Goal: Complete application form: Complete application form

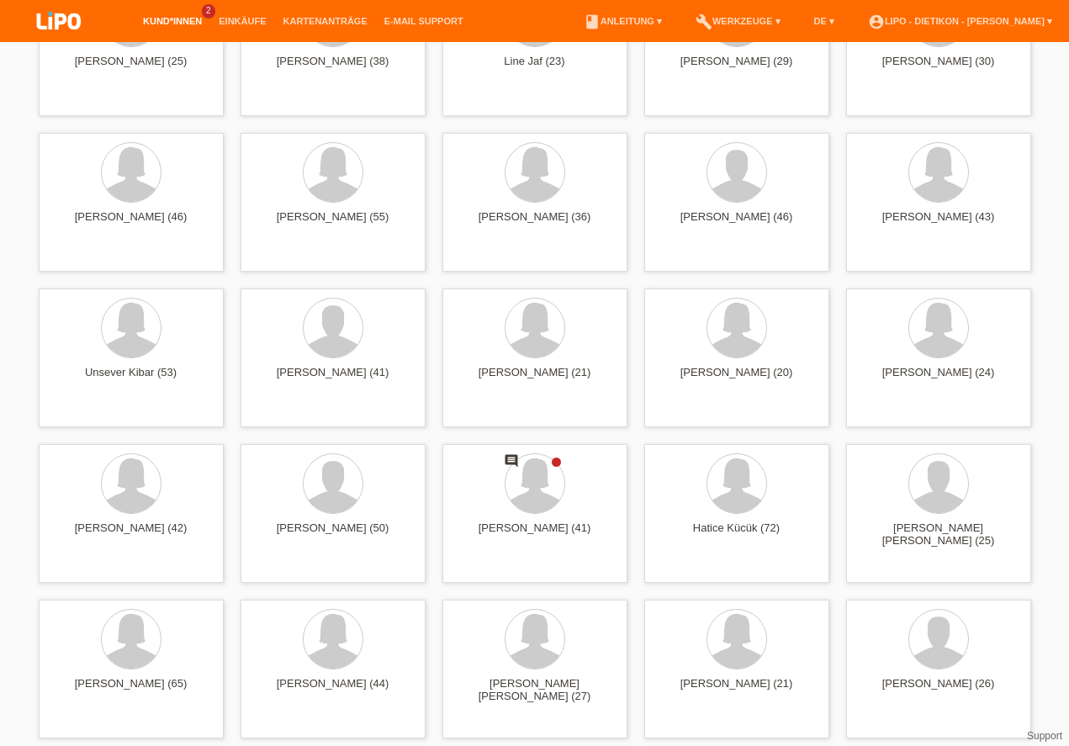
scroll to position [2996, 0]
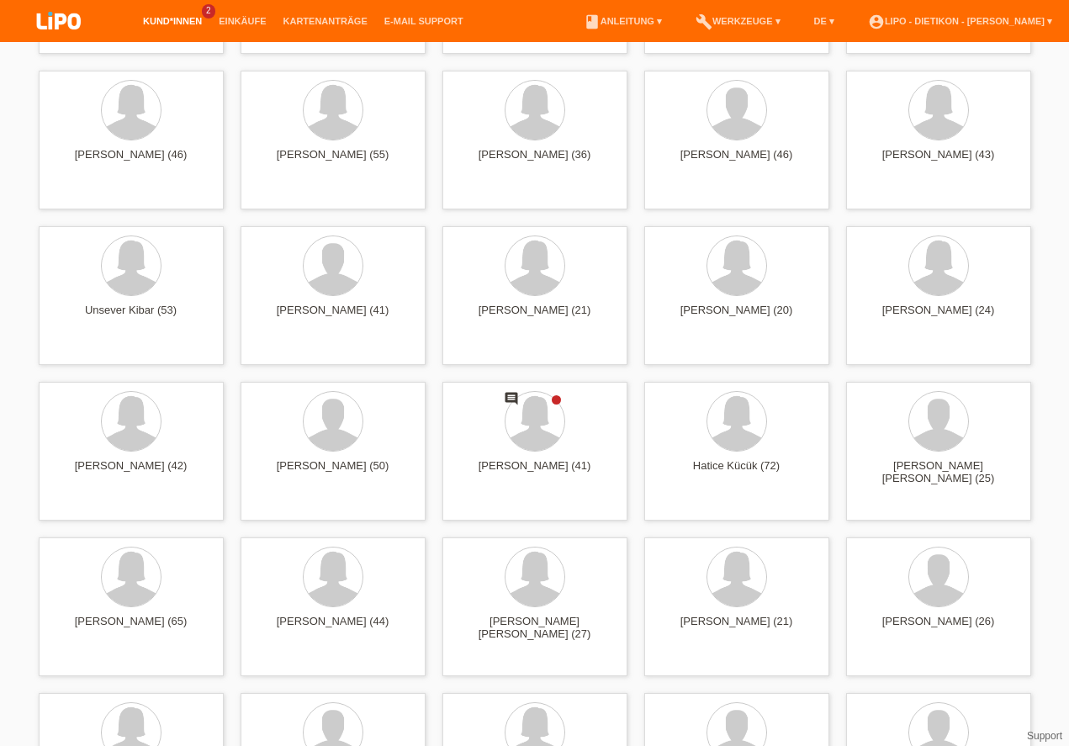
drag, startPoint x: 1075, startPoint y: 46, endPoint x: 1075, endPoint y: 370, distance: 323.7
click at [563, 403] on div at bounding box center [535, 423] width 158 height 63
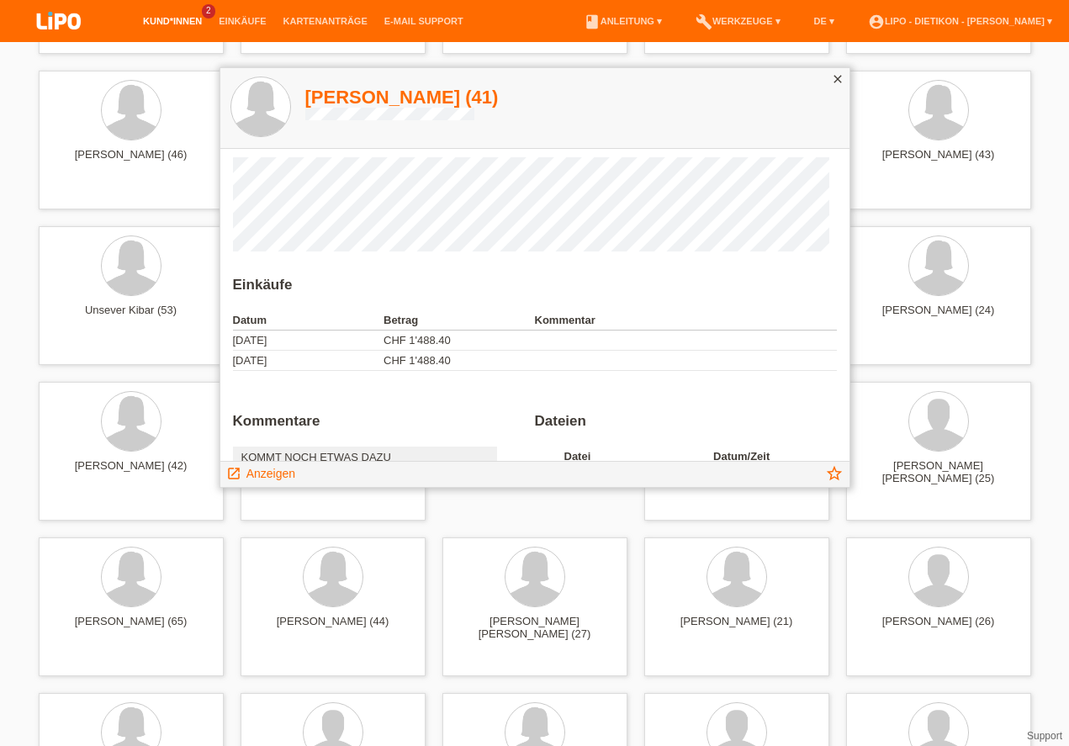
click at [841, 82] on icon "close" at bounding box center [837, 78] width 13 height 13
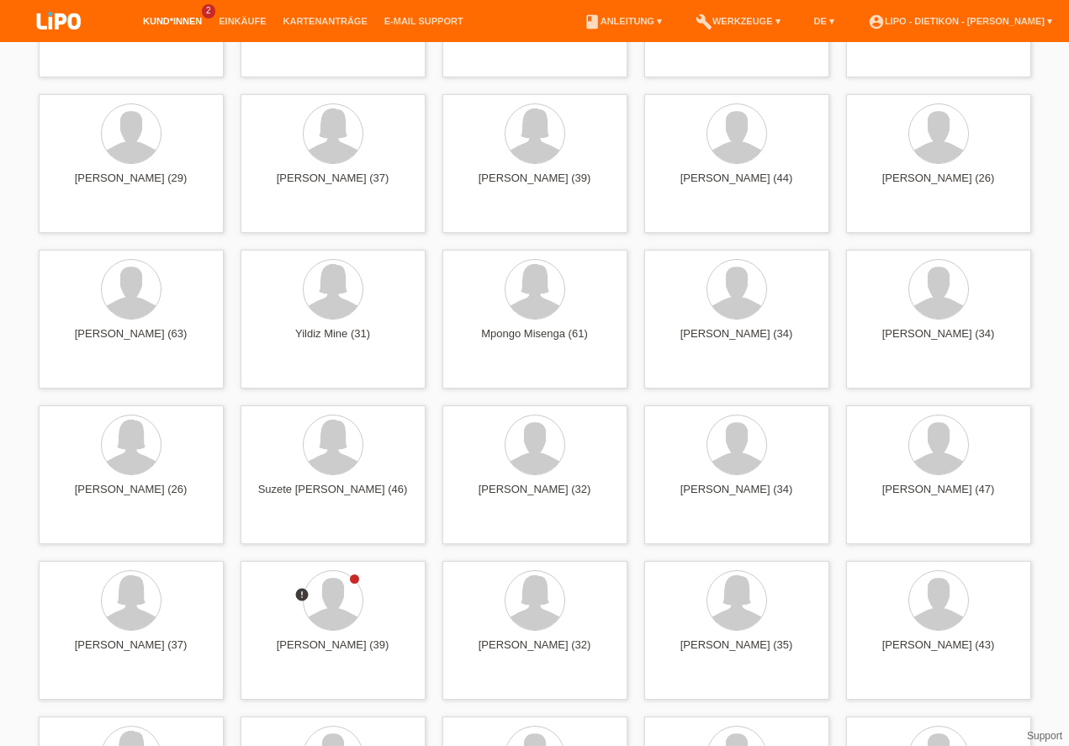
scroll to position [4256, 0]
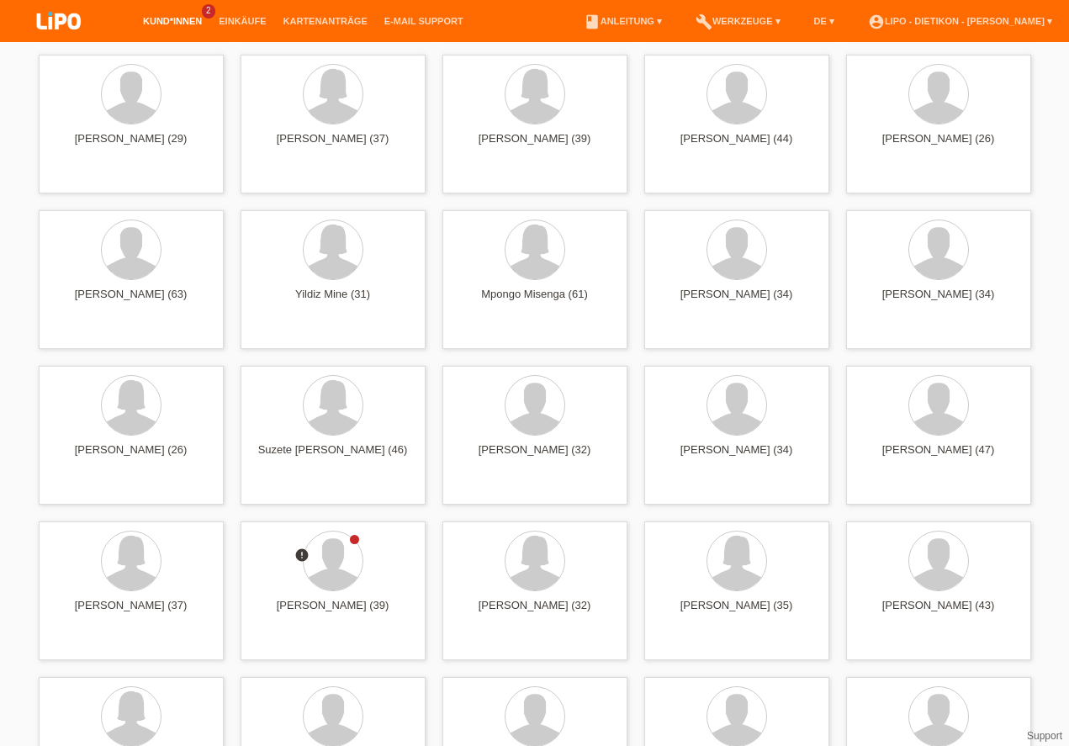
drag, startPoint x: 1075, startPoint y: 367, endPoint x: 1075, endPoint y: 504, distance: 136.2
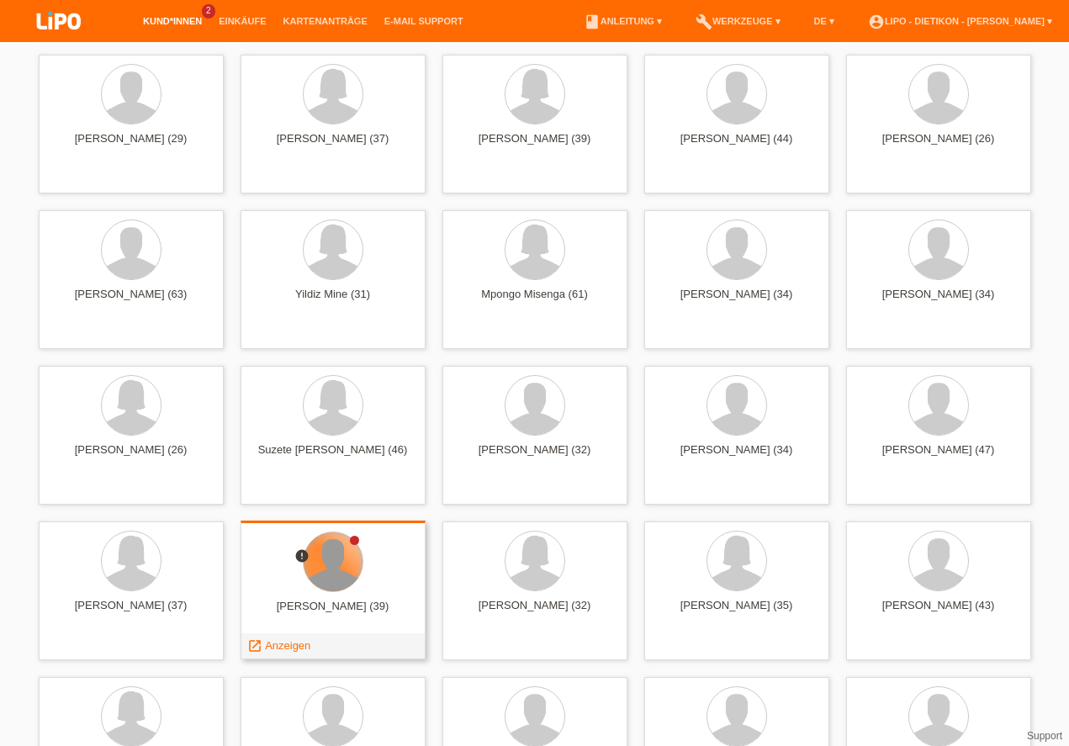
click at [337, 586] on div at bounding box center [333, 561] width 59 height 59
click at [285, 645] on span "Anzeigen" at bounding box center [287, 645] width 45 height 13
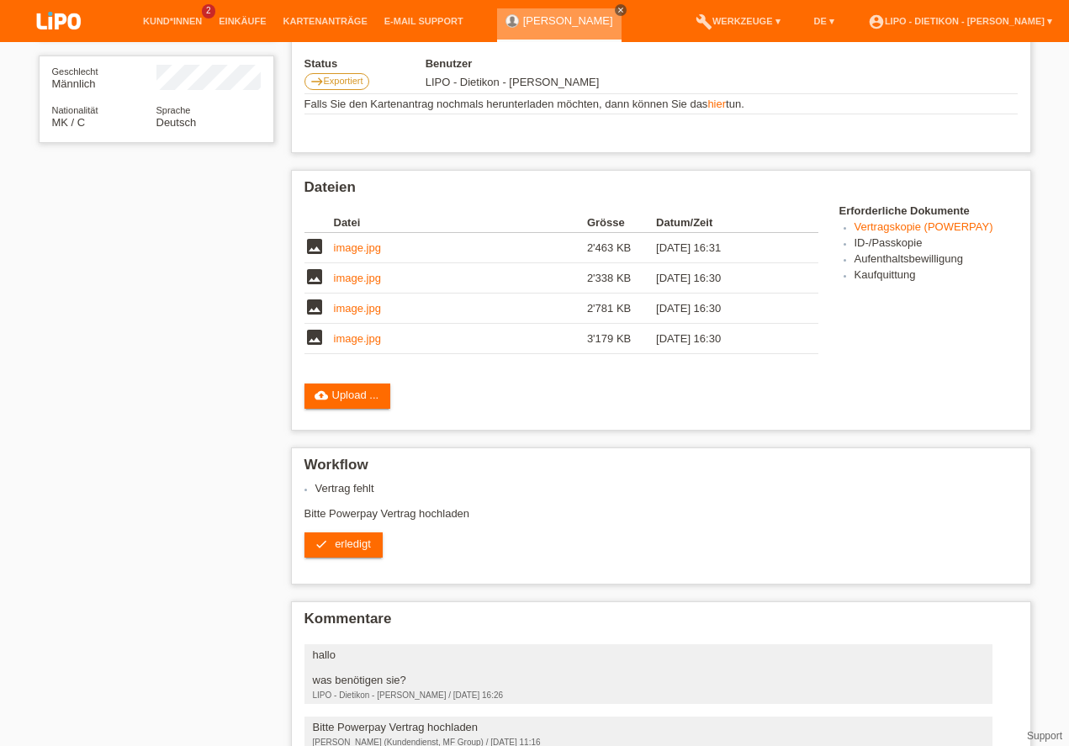
click at [616, 8] on icon "close" at bounding box center [620, 10] width 8 height 8
click at [68, 14] on img at bounding box center [59, 22] width 84 height 45
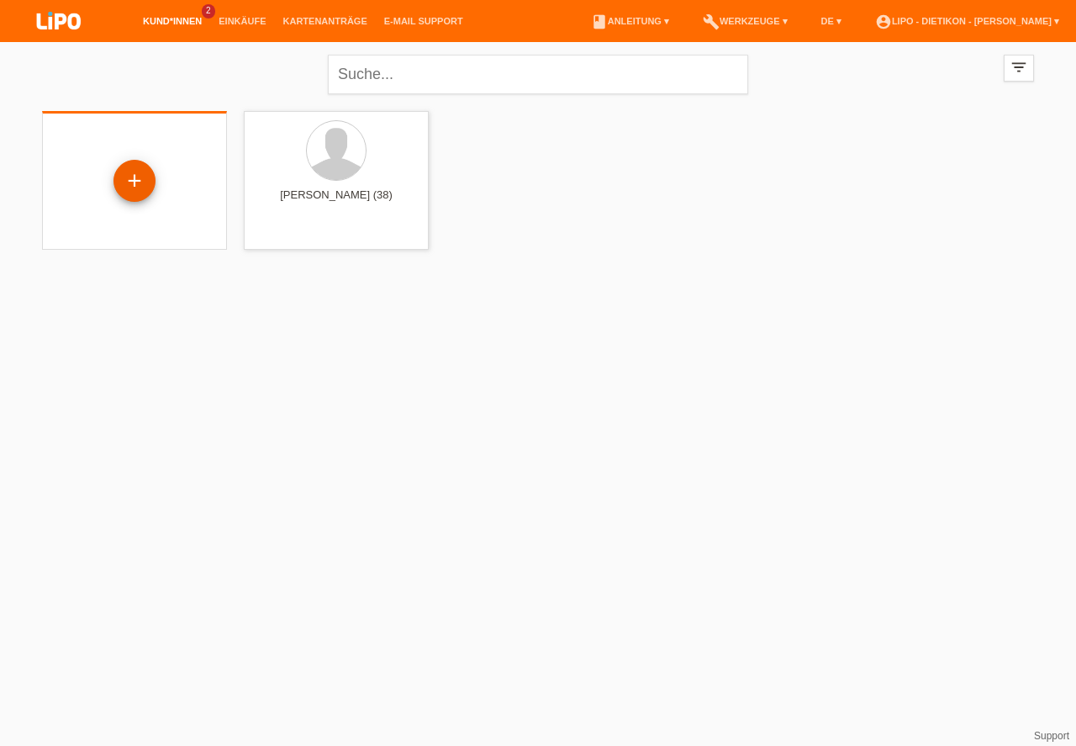
click at [132, 177] on div "+" at bounding box center [134, 180] width 40 height 29
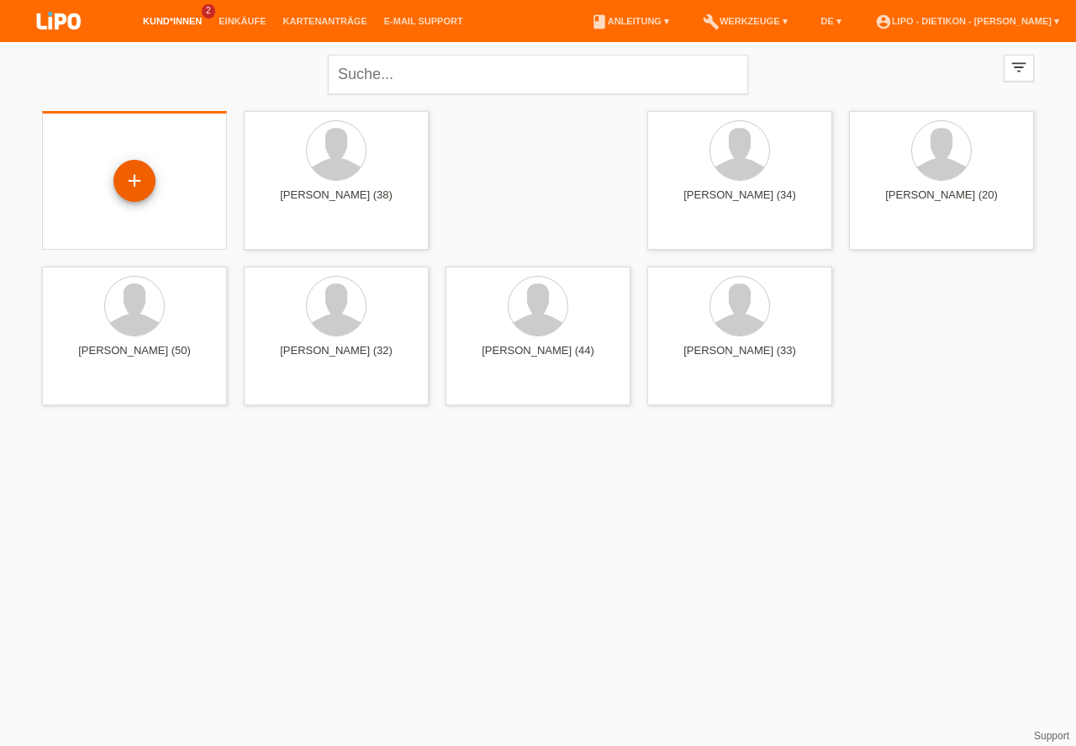
click at [132, 177] on div "+" at bounding box center [134, 180] width 40 height 29
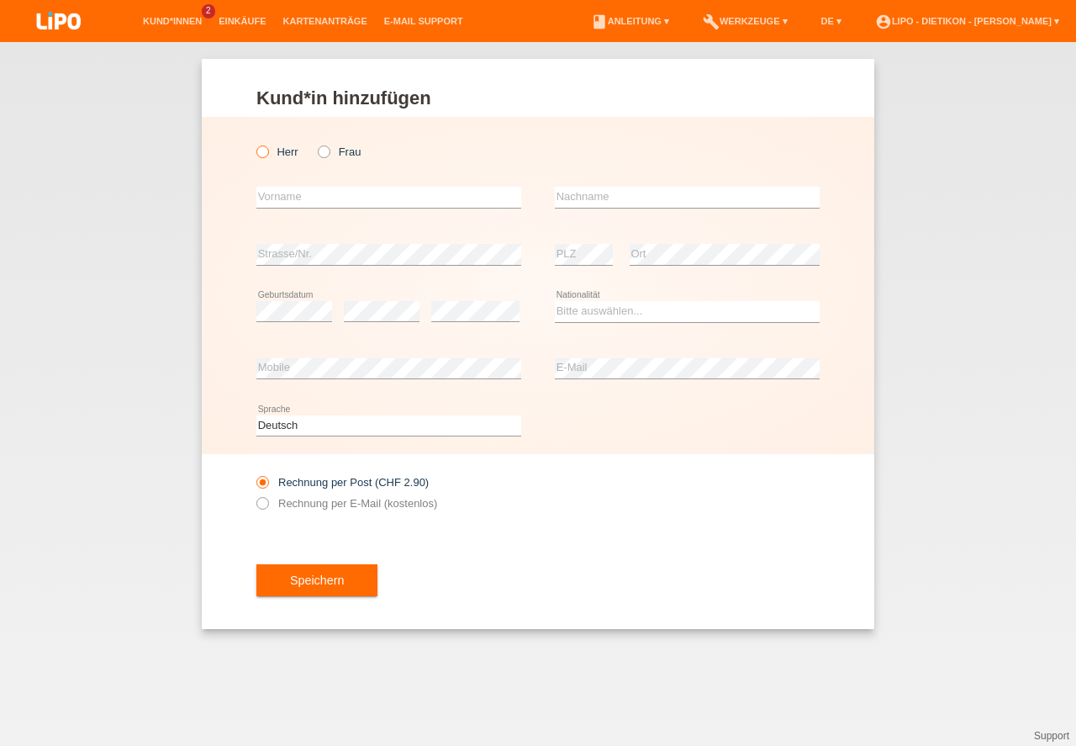
click at [254, 143] on icon at bounding box center [254, 143] width 0 height 0
click at [260, 151] on input "Herr" at bounding box center [261, 150] width 11 height 11
radio input "true"
click at [339, 193] on input "text" at bounding box center [388, 197] width 265 height 21
type input "Besnik"
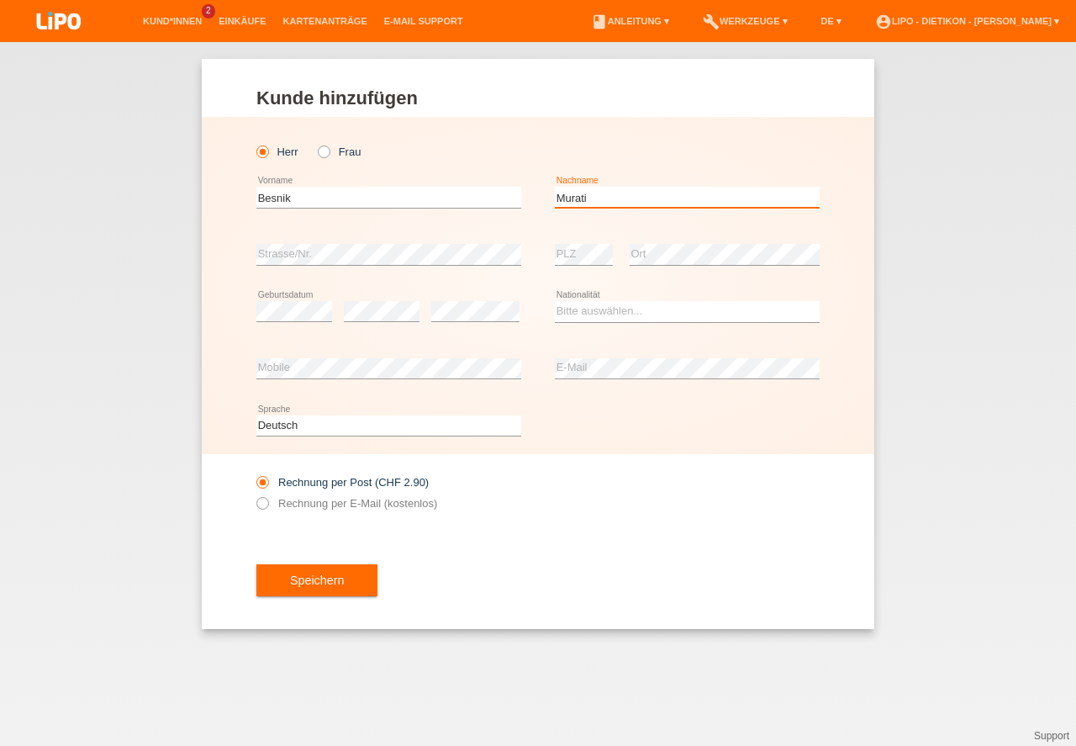
type input "Murati"
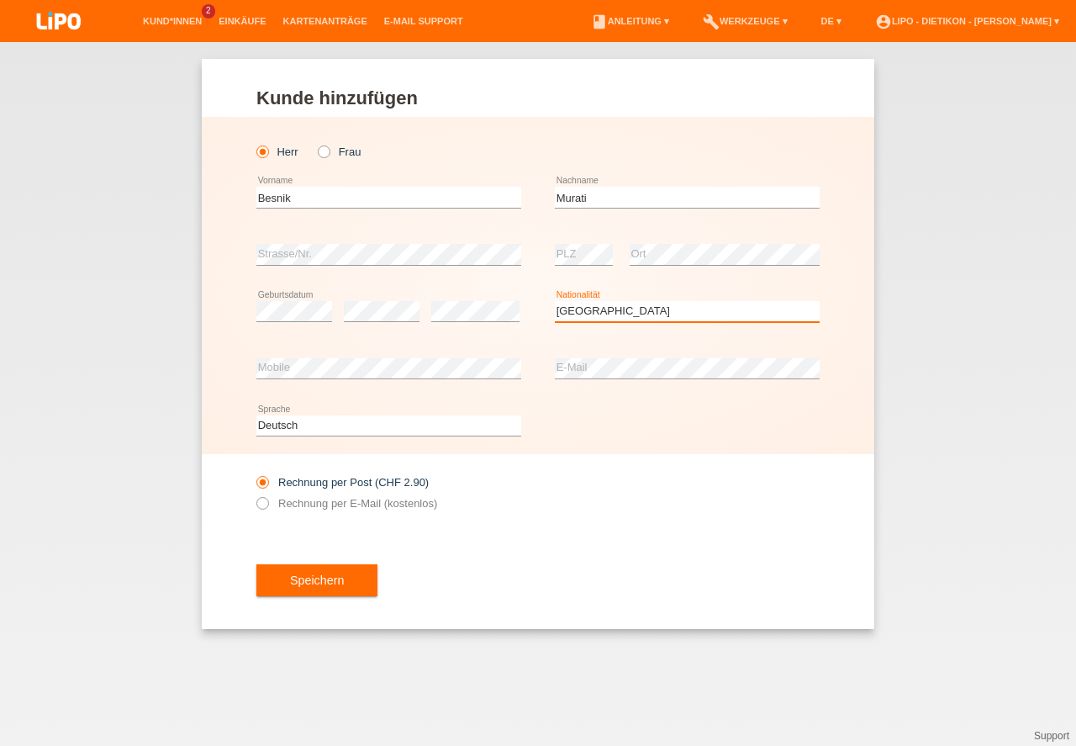
select select "XK"
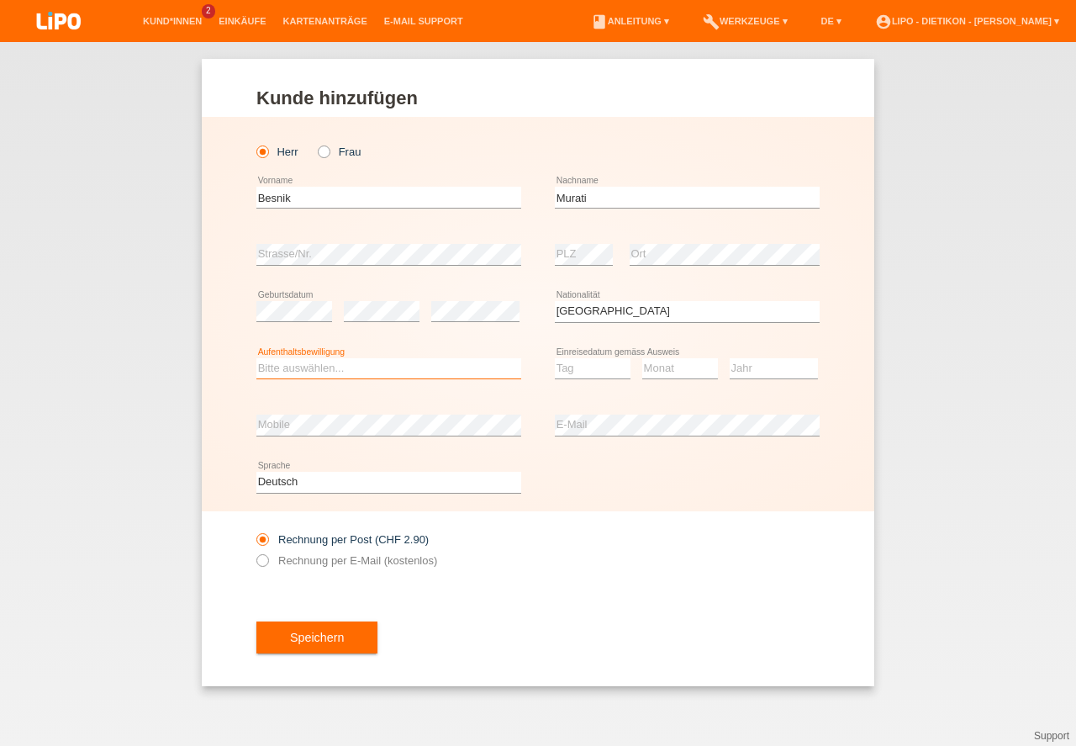
click at [396, 372] on select "Bitte auswählen... C B B - Flüchtlingsstatus Andere" at bounding box center [388, 368] width 265 height 20
select select "C"
click at [0, 0] on option "C" at bounding box center [0, 0] width 0 height 0
click at [577, 376] on select "Tag 01 02 03 04 05 06 07 08 09 10 11" at bounding box center [593, 368] width 76 height 20
select select "18"
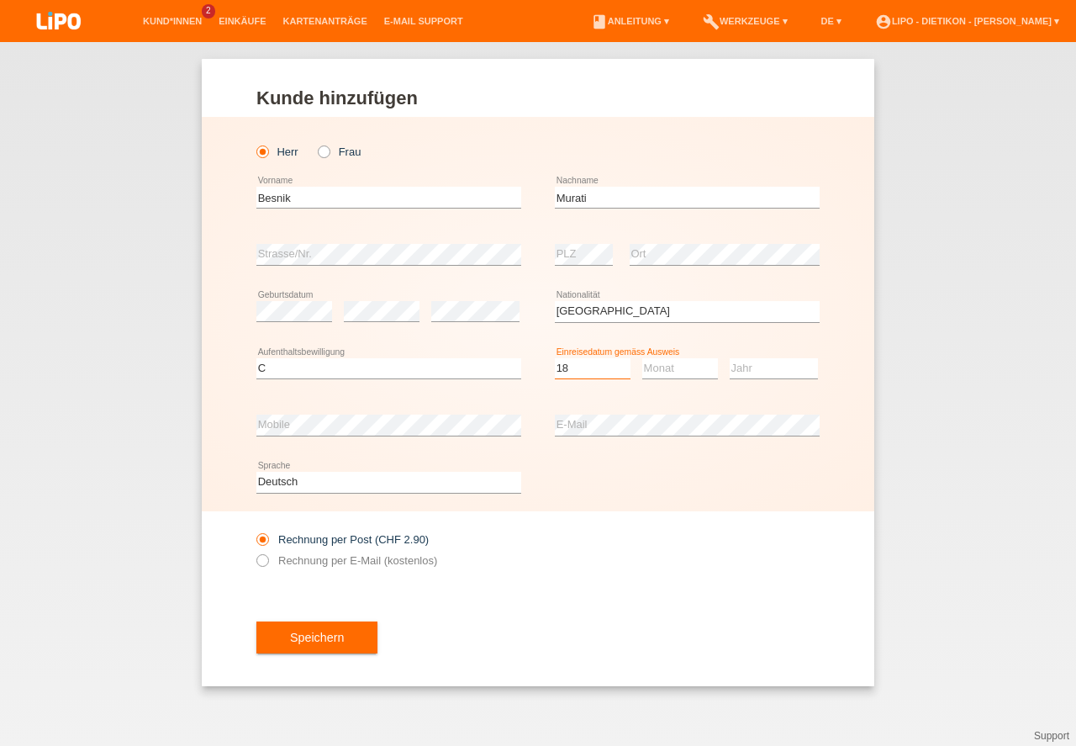
click at [0, 0] on option "18" at bounding box center [0, 0] width 0 height 0
click at [666, 374] on select "Monat 01 02 03 04 05 06 07 08 09 10 11" at bounding box center [680, 368] width 76 height 20
select select "02"
click at [0, 0] on option "02" at bounding box center [0, 0] width 0 height 0
click at [754, 372] on select "Jahr 2025 2024 2023 2022 2021 2020 2019 2018 2017 2016 2015 2014 2013 2012 2011…" at bounding box center [774, 368] width 88 height 20
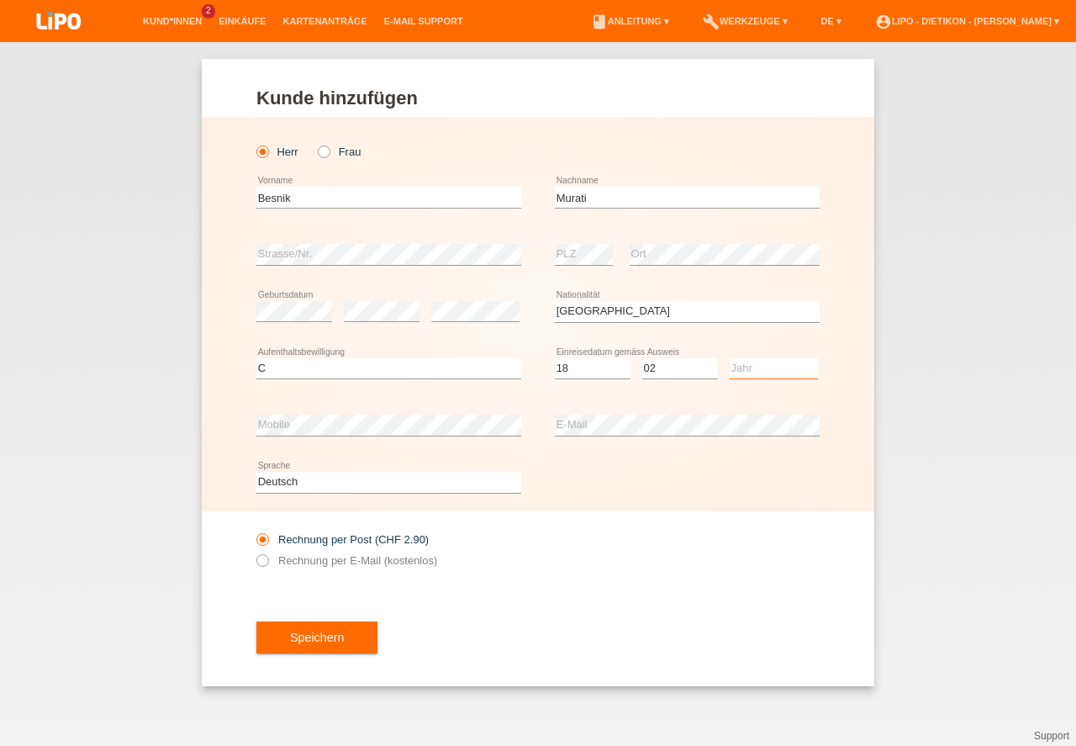
select select "1994"
click at [0, 0] on option "1994" at bounding box center [0, 0] width 0 height 0
click at [317, 638] on button "Speichern" at bounding box center [316, 637] width 121 height 32
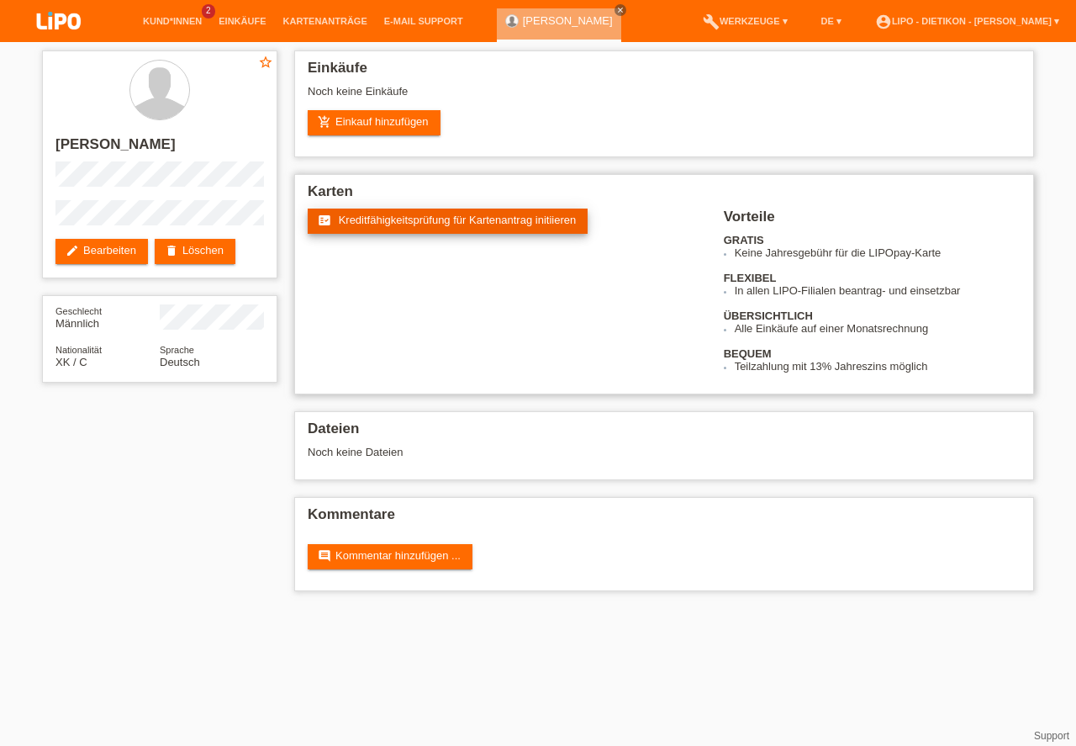
click at [409, 219] on span "Kreditfähigkeitsprüfung für Kartenantrag initiieren" at bounding box center [458, 220] width 238 height 13
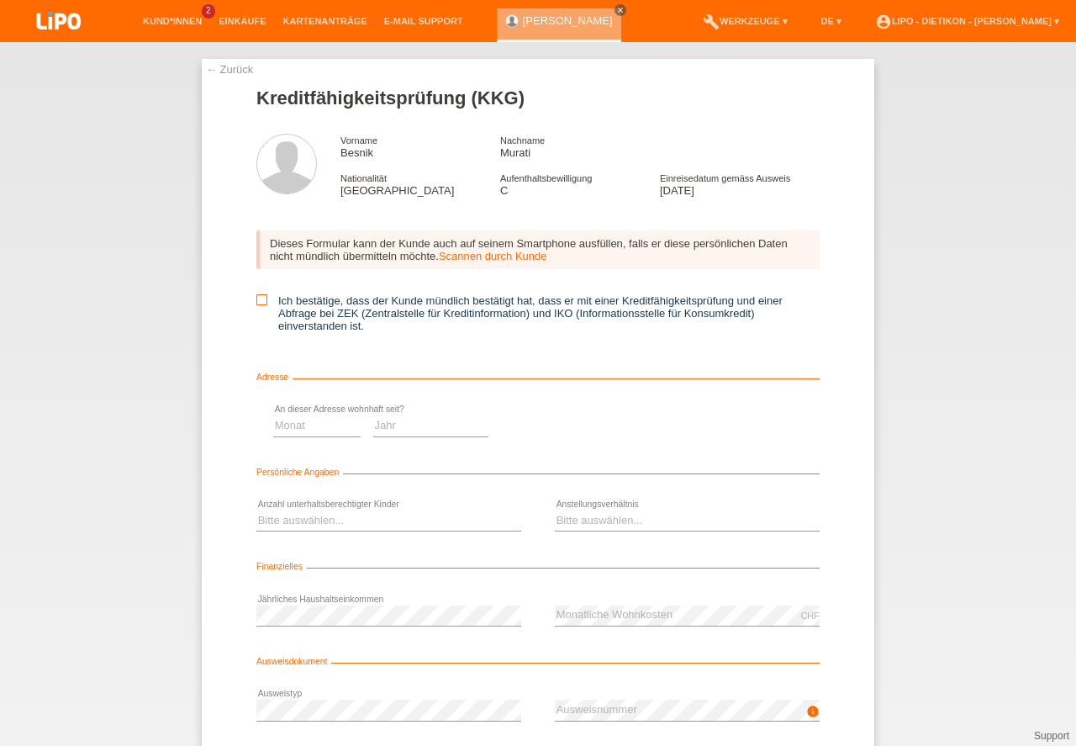
click at [271, 298] on label "Ich bestätige, dass der Kunde mündlich bestätigt hat, dass er mit einer Kreditf…" at bounding box center [537, 313] width 563 height 38
click at [267, 298] on input "Ich bestätige, dass der Kunde mündlich bestätigt hat, dass er mit einer Kreditf…" at bounding box center [261, 299] width 11 height 11
checkbox input "true"
click at [605, 434] on select "Monat 01 02 03 04 05 06 07 08 09 10" at bounding box center [598, 425] width 87 height 20
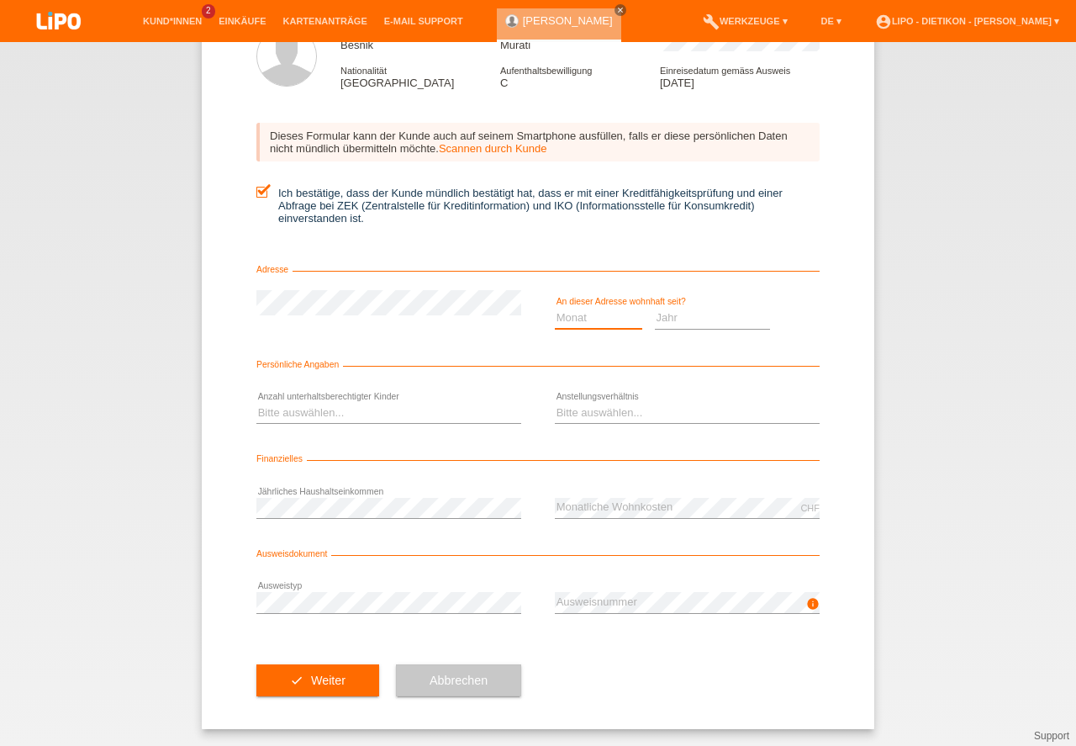
click at [601, 317] on select "Monat 01 02 03 04 05 06 07 08 09 10" at bounding box center [598, 318] width 87 height 20
select select "09"
click at [0, 0] on option "09" at bounding box center [0, 0] width 0 height 0
click at [697, 314] on select "Jahr 2025 2024 2023 2022 2021 2020 2019 2018 2017 2016 2015 2014 2013 2012 2011…" at bounding box center [713, 318] width 116 height 20
select select "2020"
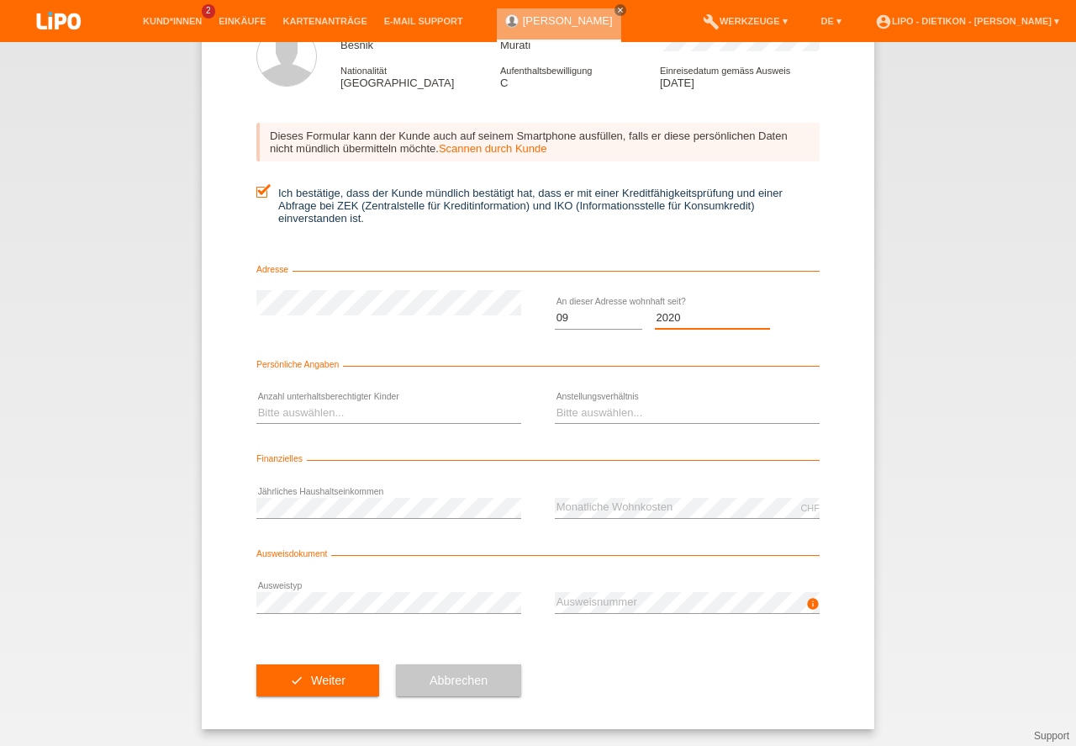
click at [0, 0] on option "2020" at bounding box center [0, 0] width 0 height 0
click at [331, 403] on select "Bitte auswählen... 0 1 2 3 4 5 6 7 8 9" at bounding box center [388, 413] width 265 height 20
select select "0"
click at [0, 0] on option "0" at bounding box center [0, 0] width 0 height 0
click at [658, 411] on select "Bitte auswählen... Unbefristet Befristet Lehrling/Student Pensioniert Nicht arb…" at bounding box center [687, 413] width 265 height 20
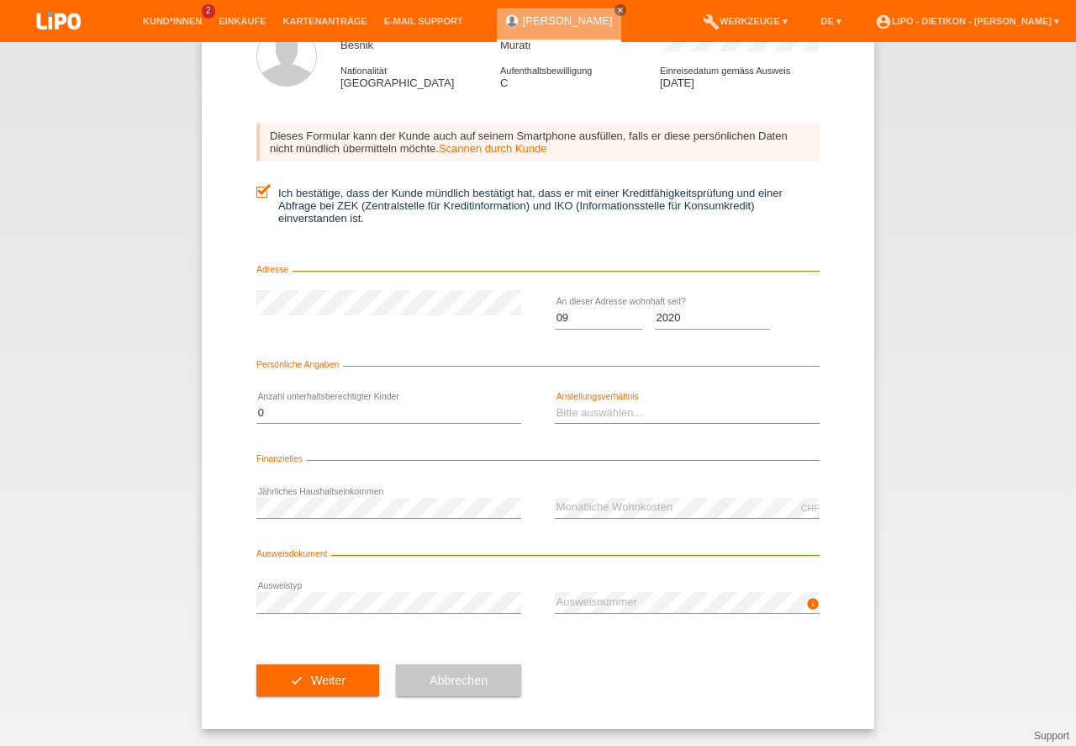
select select "UNLIMITED"
click at [0, 0] on option "Unbefristet" at bounding box center [0, 0] width 0 height 0
click at [341, 683] on button "check Weiter" at bounding box center [317, 680] width 123 height 32
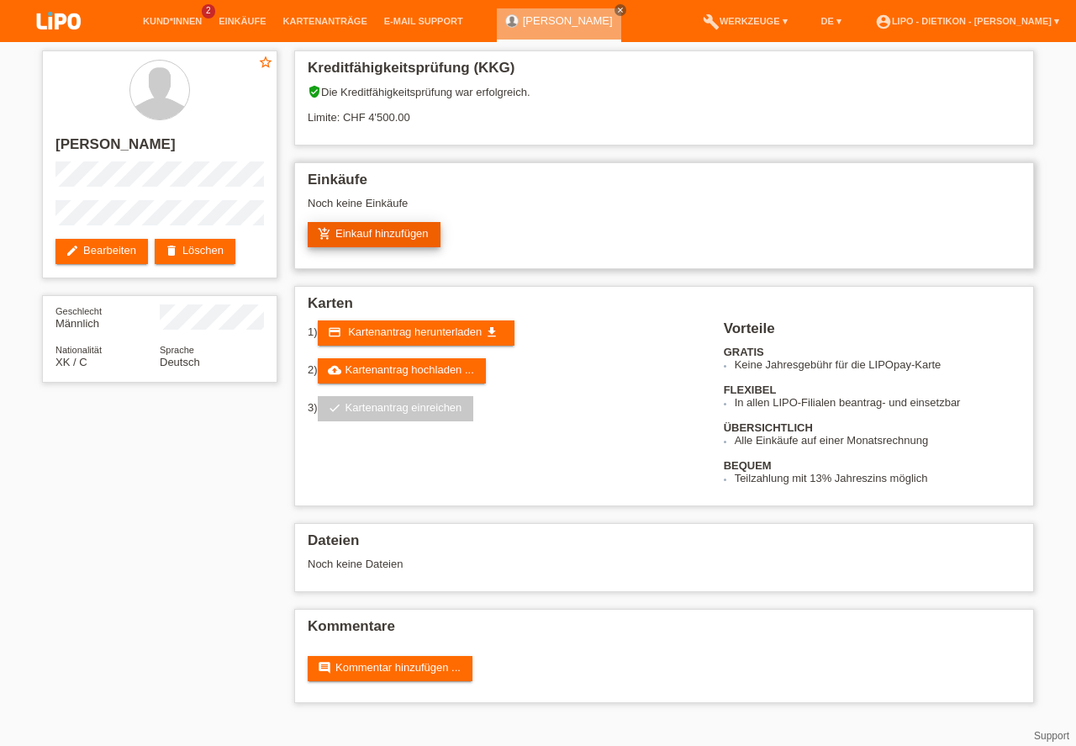
click at [379, 238] on link "add_shopping_cart Einkauf hinzufügen" at bounding box center [374, 234] width 133 height 25
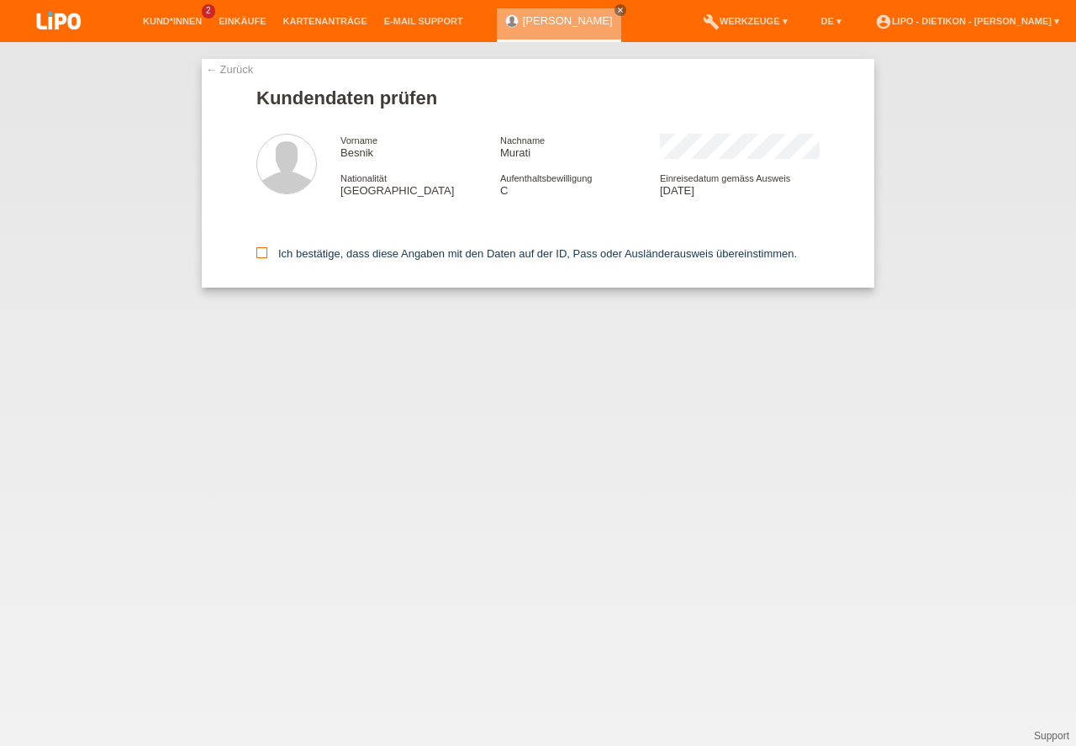
click at [298, 253] on label "Ich bestätige, dass diese Angaben mit den Daten auf der ID, Pass oder Ausländer…" at bounding box center [526, 253] width 541 height 13
click at [267, 253] on input "Ich bestätige, dass diese Angaben mit den Daten auf der ID, Pass oder Ausländer…" at bounding box center [261, 252] width 11 height 11
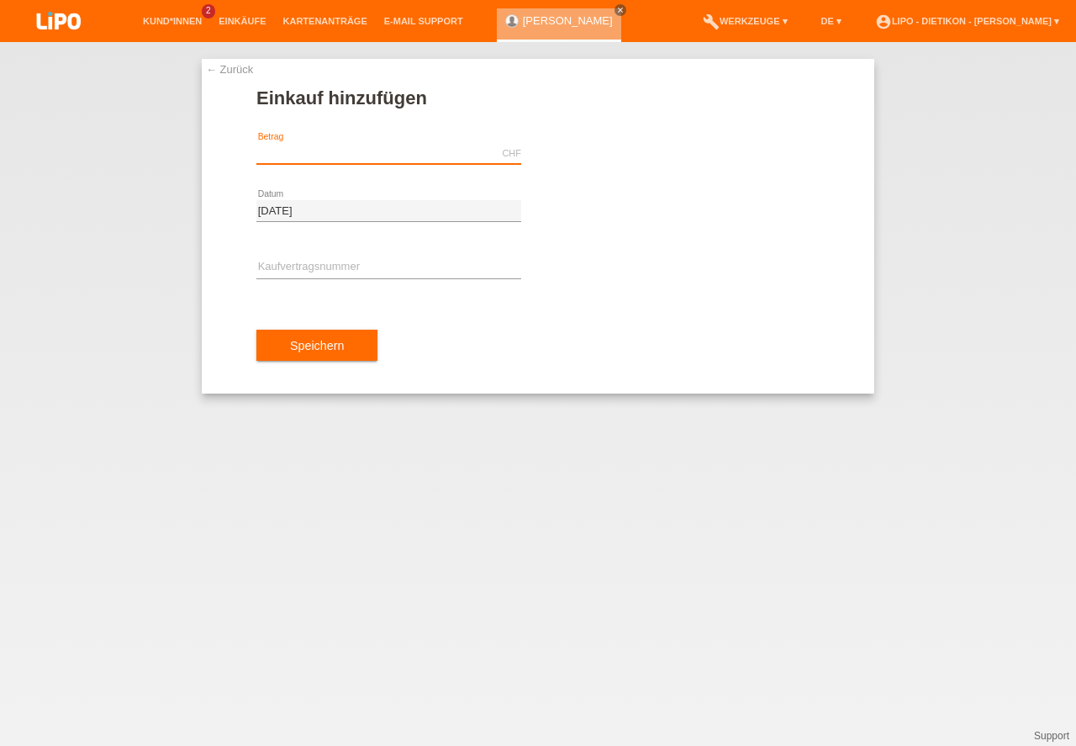
click at [335, 145] on input "text" at bounding box center [388, 153] width 265 height 21
type input "1329.20"
click at [310, 251] on div "error Kaufvertragsnummer" at bounding box center [388, 268] width 265 height 57
click at [310, 261] on input "text" at bounding box center [388, 267] width 265 height 21
type input "S"
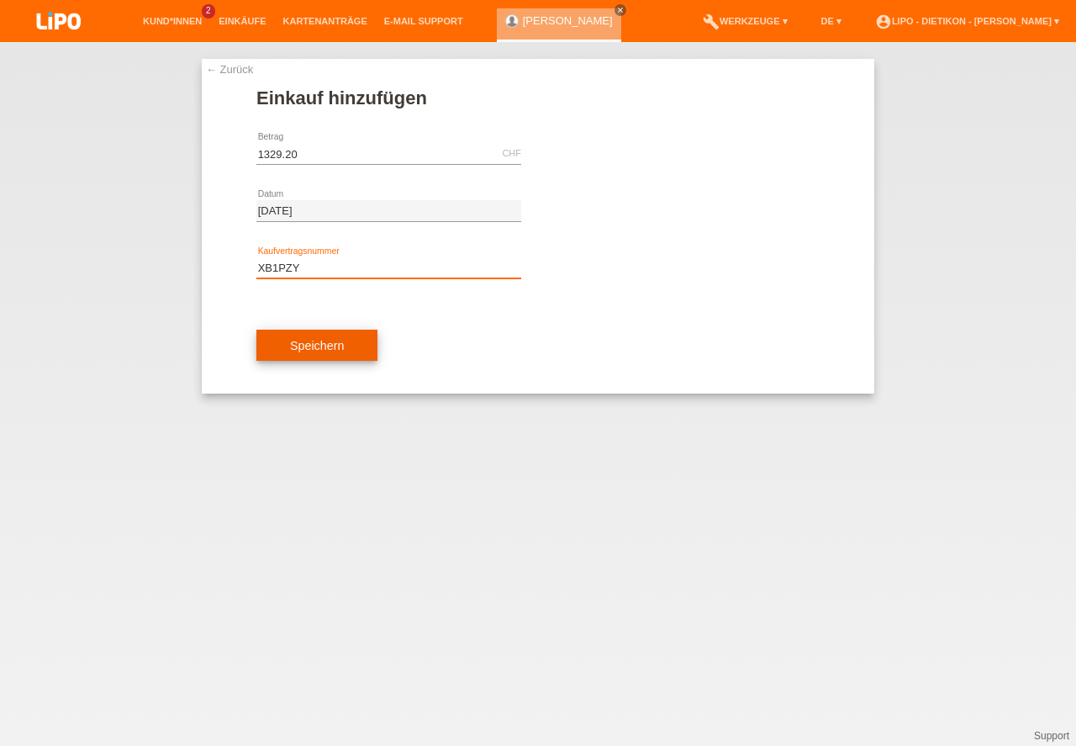
type input "XB1PZY"
click at [309, 343] on button "Speichern" at bounding box center [316, 346] width 121 height 32
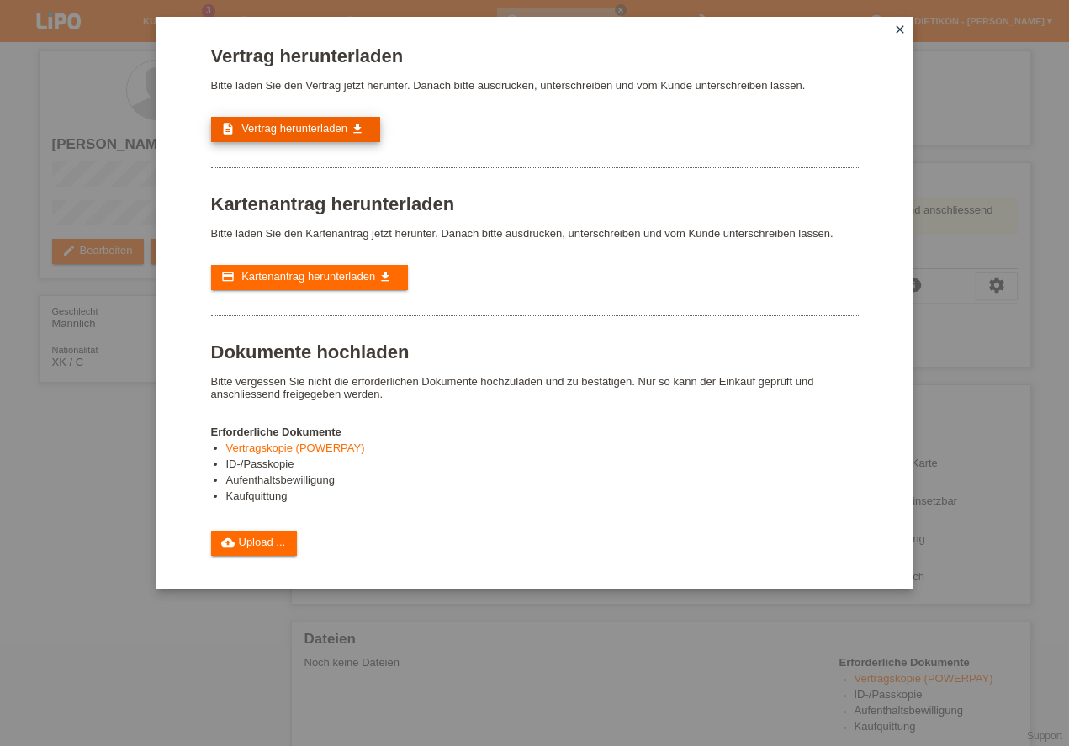
click at [326, 129] on span "Vertrag herunterladen" at bounding box center [294, 128] width 106 height 13
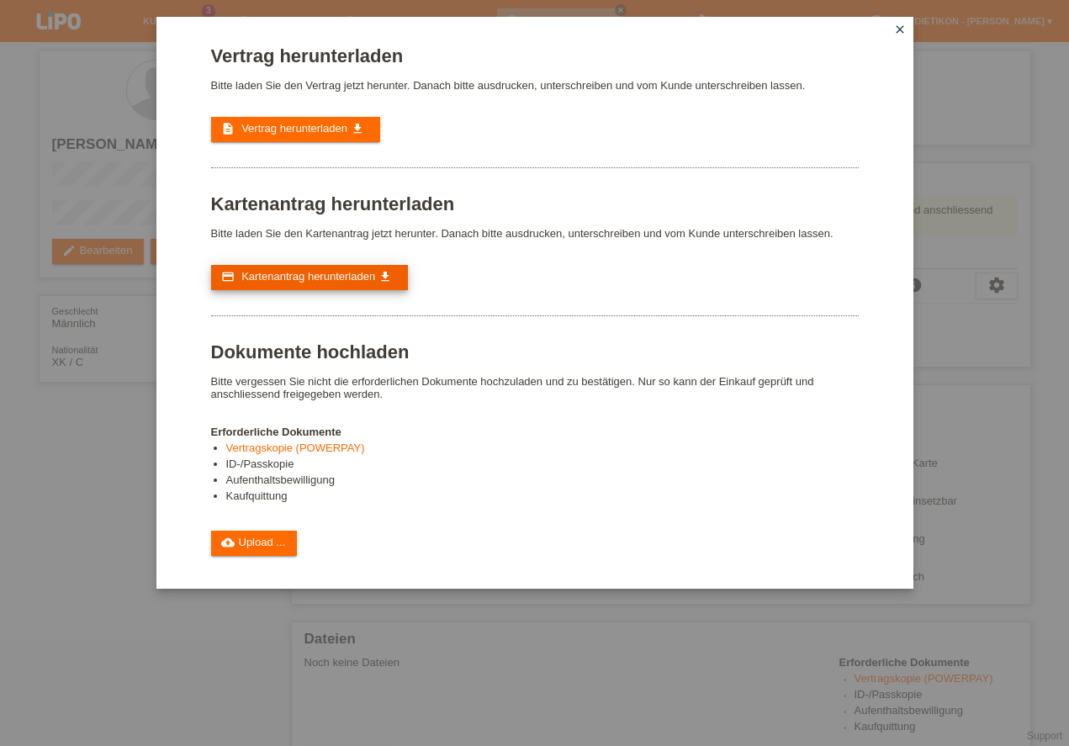
click at [341, 271] on span "Kartenantrag herunterladen" at bounding box center [308, 276] width 134 height 13
click at [264, 550] on link "cloud_upload Upload ..." at bounding box center [254, 543] width 87 height 25
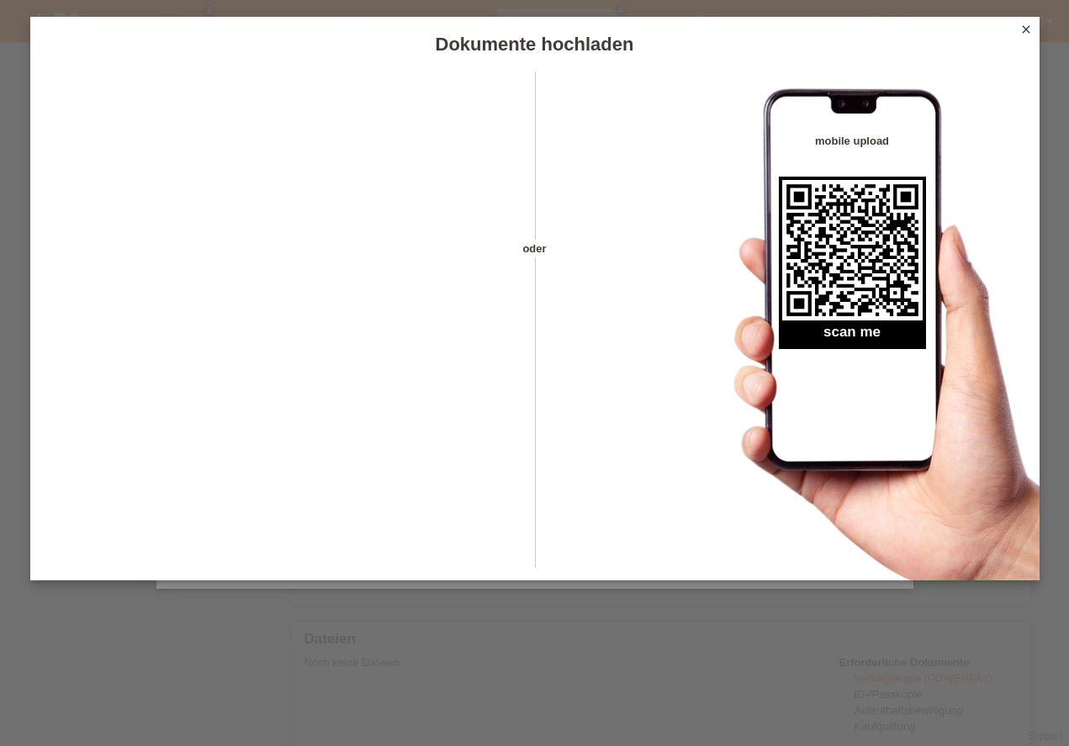
click at [1024, 29] on icon "close" at bounding box center [1025, 29] width 13 height 13
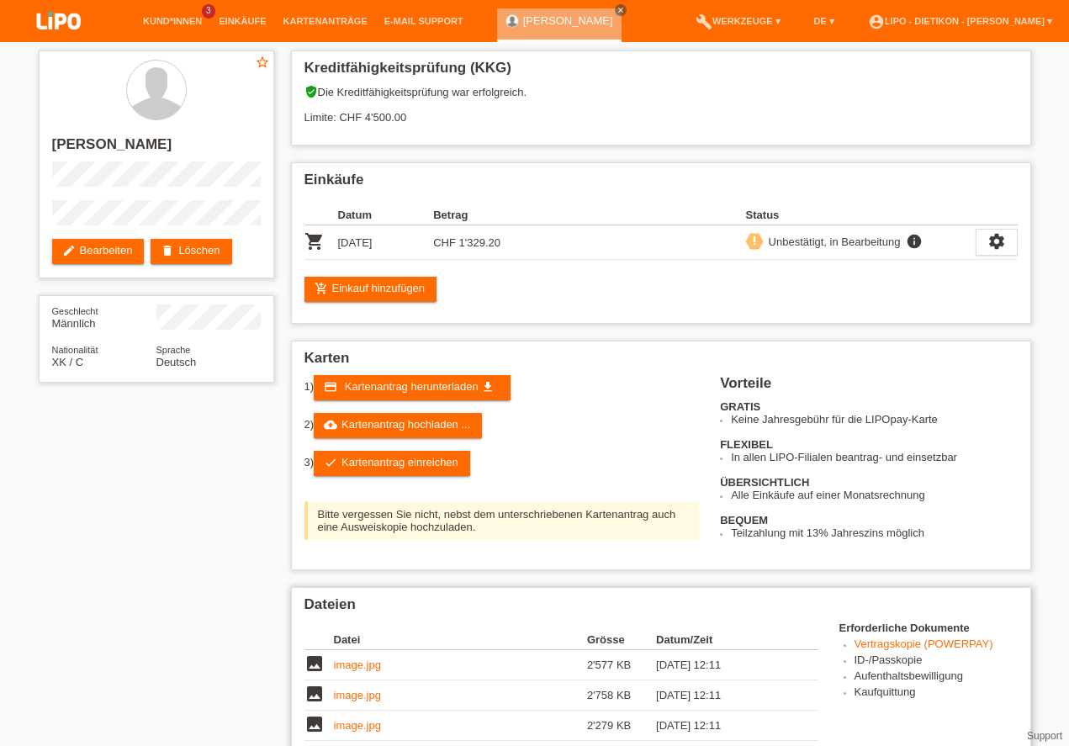
scroll to position [144, 0]
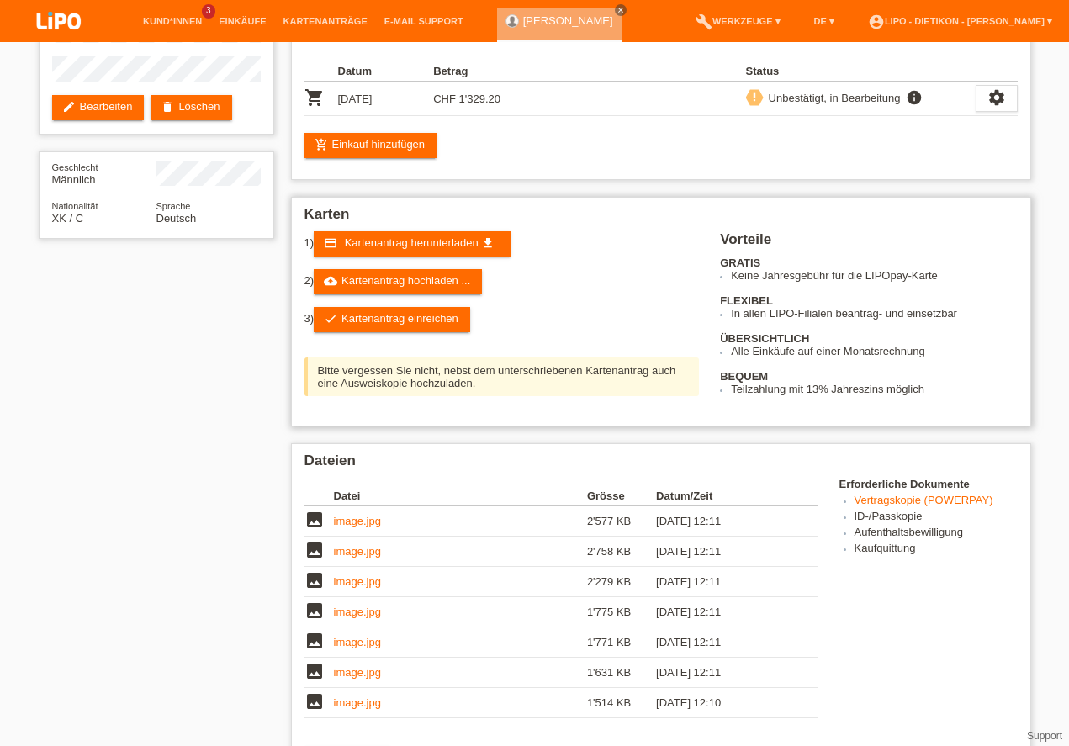
click at [446, 303] on div "1) credit_card Kartenantrag herunterladen get_app 2) cloud_upload Kartenantrag …" at bounding box center [512, 317] width 416 height 173
click at [436, 318] on link "check Kartenantrag einreichen" at bounding box center [392, 319] width 156 height 25
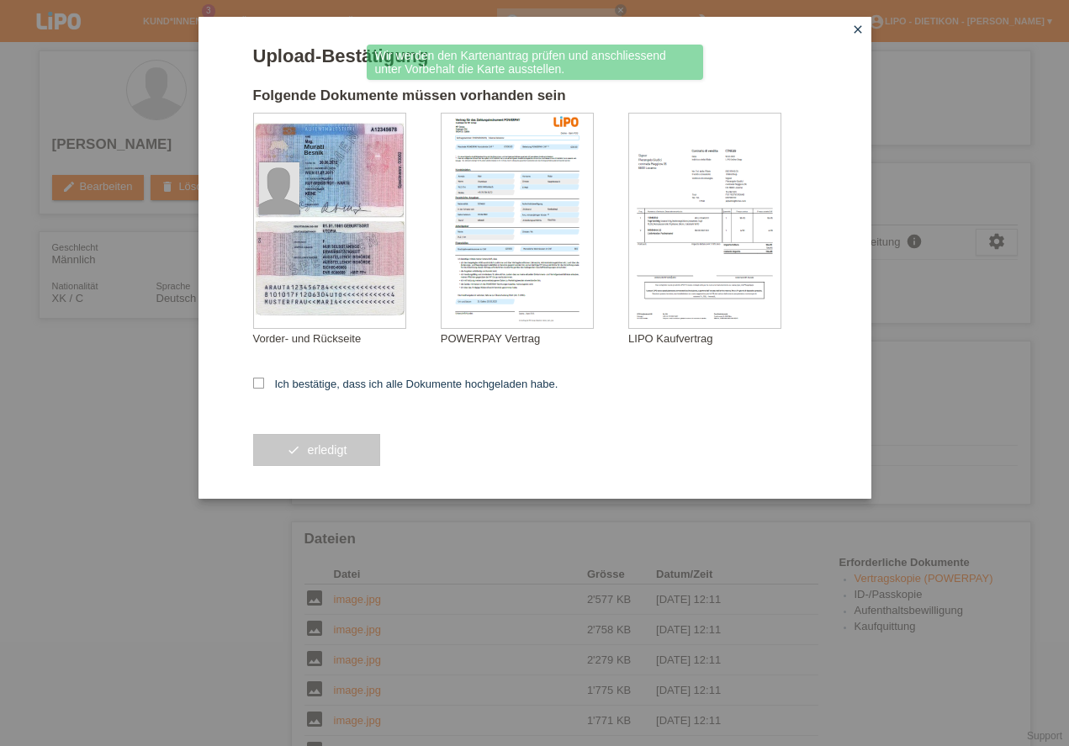
click at [319, 383] on label "Ich bestätige, dass ich alle Dokumente hochgeladen habe." at bounding box center [405, 384] width 305 height 13
click at [264, 383] on input "Ich bestätige, dass ich alle Dokumente hochgeladen habe." at bounding box center [258, 383] width 11 height 11
checkbox input "true"
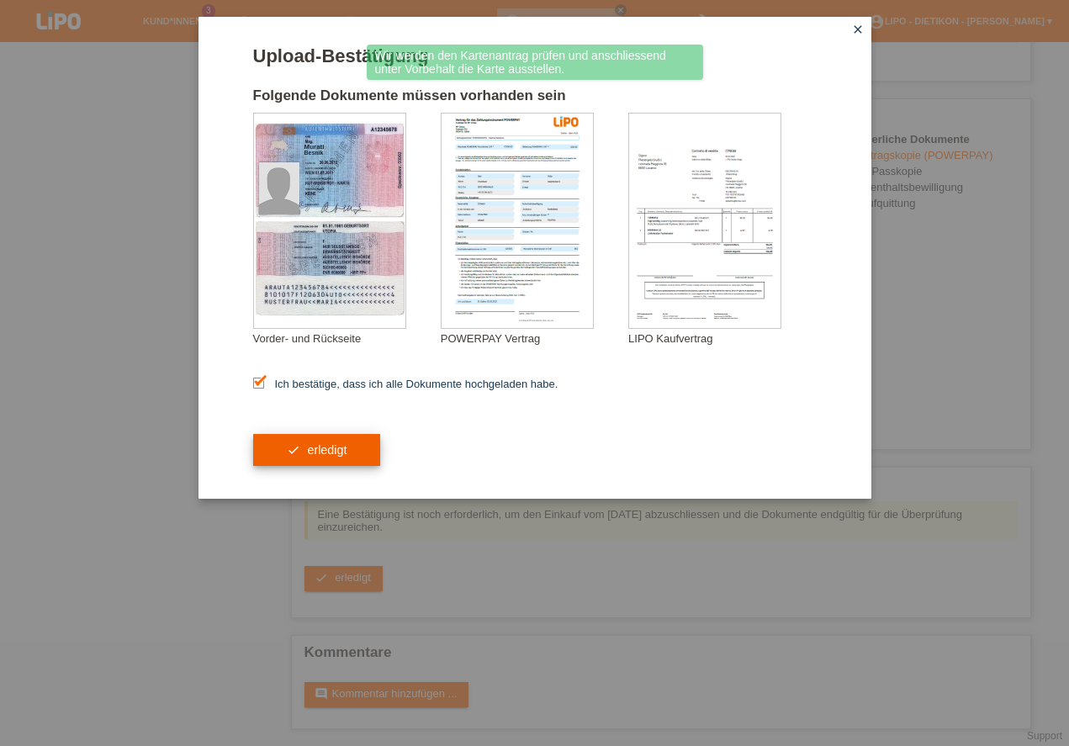
click at [310, 457] on button "check erledigt" at bounding box center [317, 450] width 128 height 32
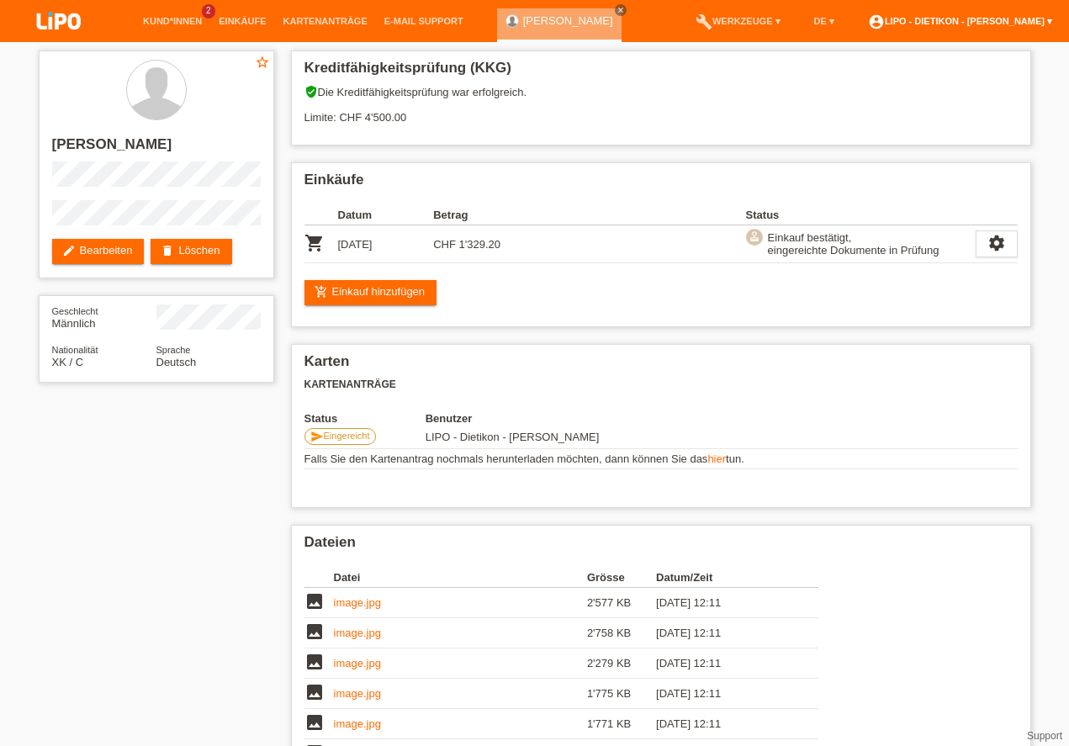
click at [991, 21] on link "account_circle LIPO - Dietikon - [PERSON_NAME] ▾" at bounding box center [959, 21] width 201 height 10
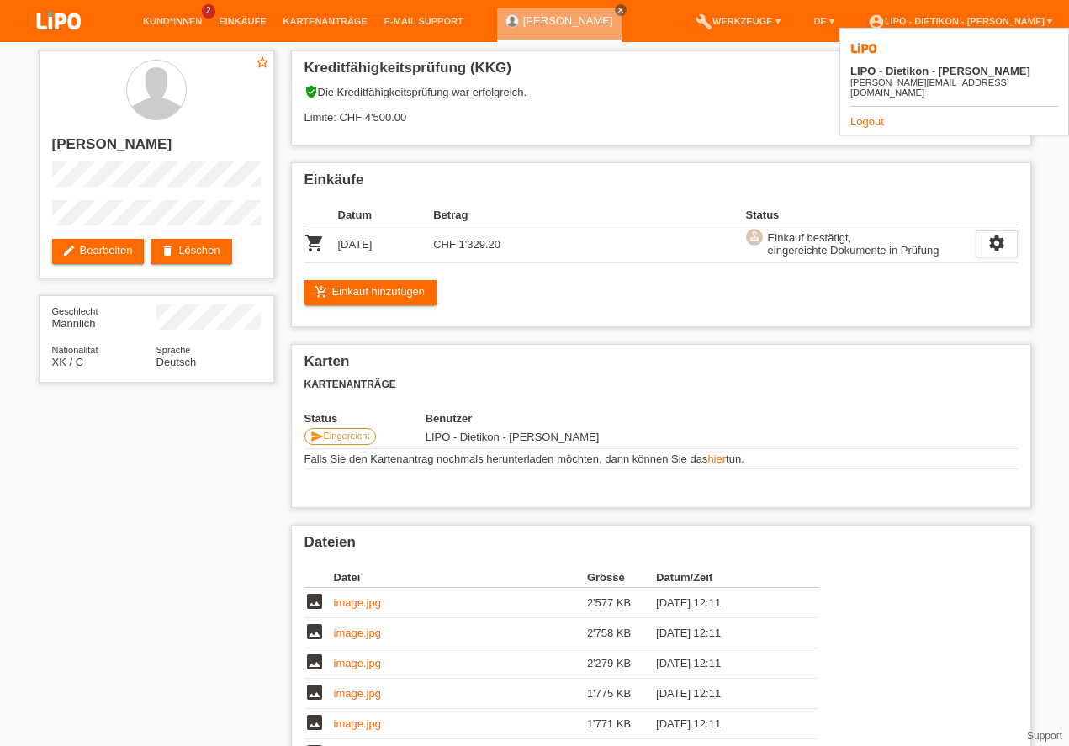
click at [854, 115] on link "Logout" at bounding box center [867, 121] width 34 height 13
